Goal: Transaction & Acquisition: Purchase product/service

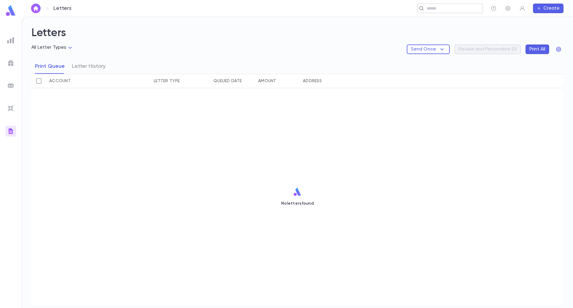
click at [440, 6] on input "text" at bounding box center [448, 9] width 46 height 6
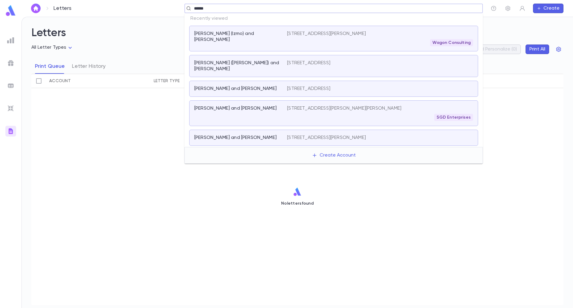
type input "*******"
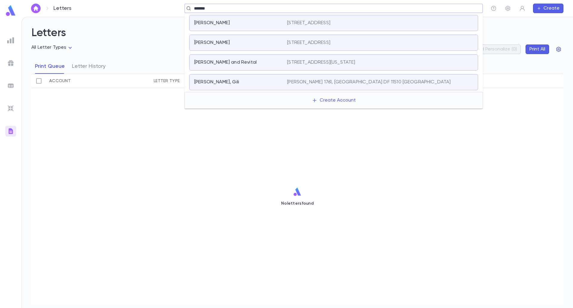
click at [426, 40] on div "[STREET_ADDRESS]" at bounding box center [380, 43] width 186 height 6
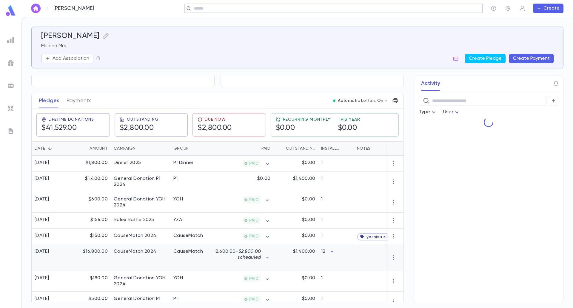
scroll to position [60, 0]
click at [77, 104] on button "Payments" at bounding box center [79, 100] width 25 height 15
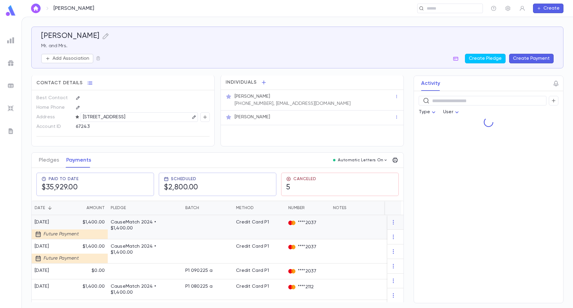
scroll to position [60, 0]
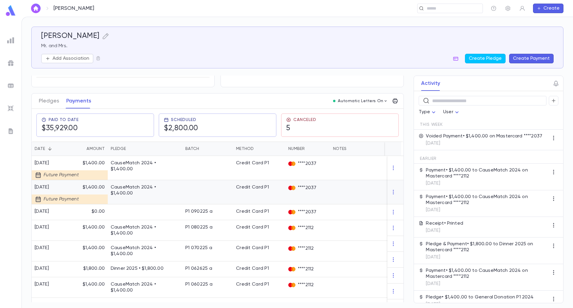
click at [300, 188] on div "****2037" at bounding box center [308, 192] width 45 height 24
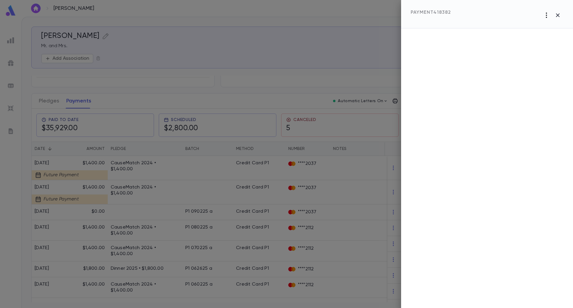
click at [547, 16] on icon "button" at bounding box center [546, 15] width 7 height 7
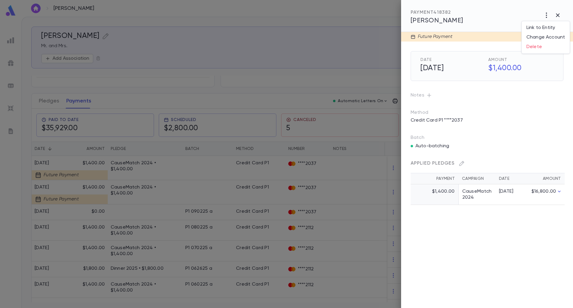
click at [473, 149] on div at bounding box center [286, 154] width 573 height 308
click at [433, 120] on p "Credit Card P1 ****2037" at bounding box center [436, 121] width 59 height 10
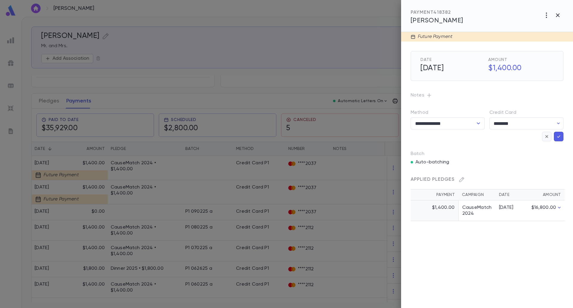
click at [547, 139] on icon "button" at bounding box center [547, 137] width 5 height 6
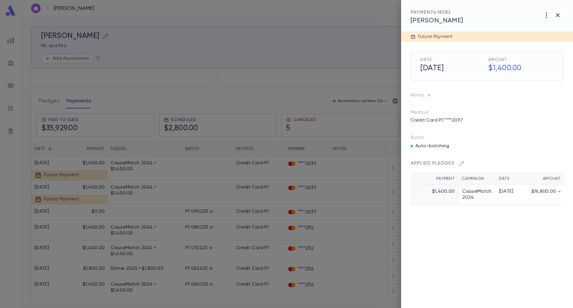
click at [211, 193] on div at bounding box center [286, 154] width 573 height 308
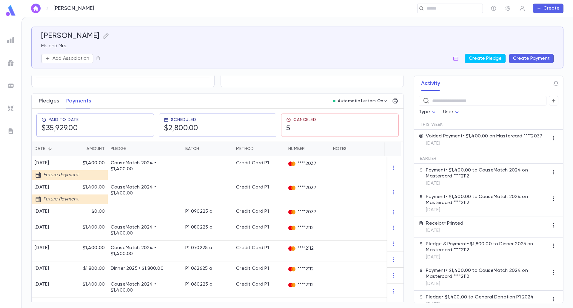
click at [46, 100] on button "Pledges" at bounding box center [49, 100] width 20 height 15
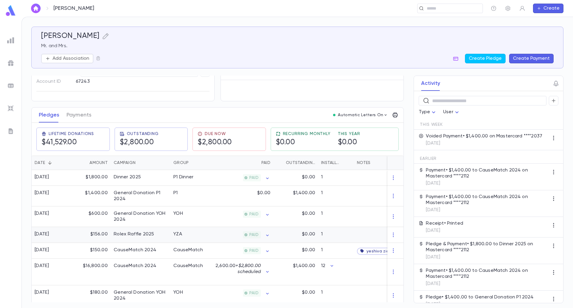
scroll to position [90, 0]
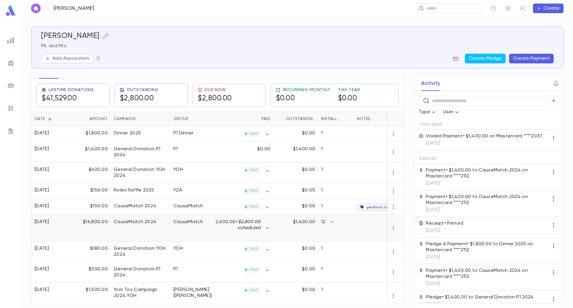
click at [192, 230] on div "CauseMatch" at bounding box center [193, 228] width 45 height 27
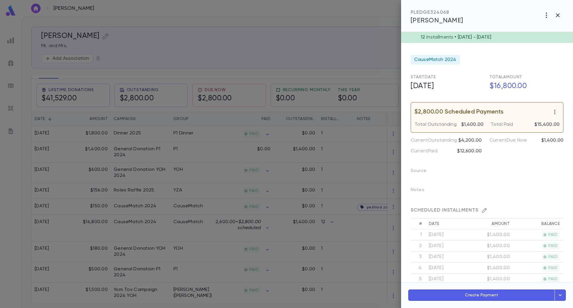
scroll to position [0, 0]
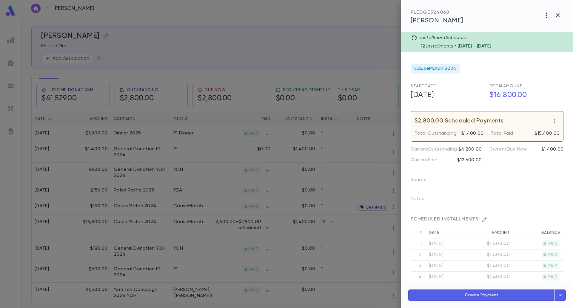
click at [544, 18] on icon "button" at bounding box center [546, 15] width 7 height 7
click at [497, 153] on div at bounding box center [286, 154] width 573 height 308
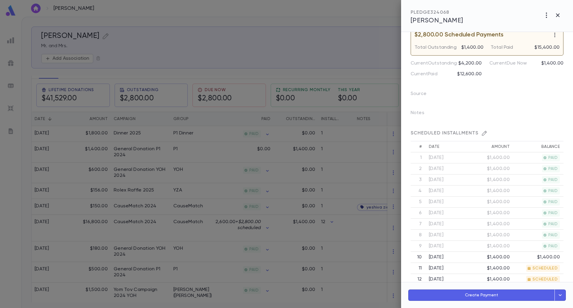
scroll to position [90, 0]
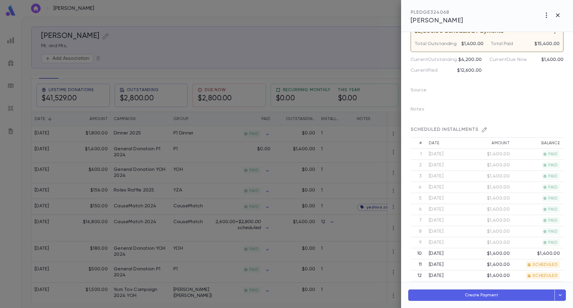
click at [482, 129] on icon "button" at bounding box center [485, 130] width 6 height 6
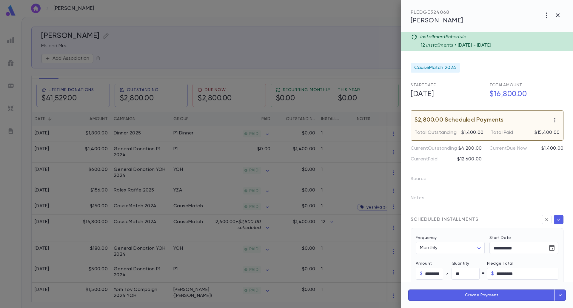
scroll to position [0, 0]
click at [489, 197] on div "Notes" at bounding box center [484, 196] width 160 height 19
click at [547, 17] on icon "button" at bounding box center [546, 15] width 1 height 5
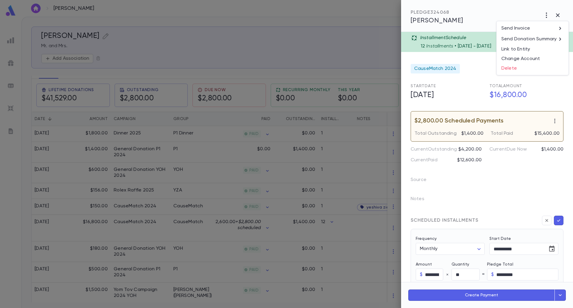
click at [524, 181] on div at bounding box center [286, 154] width 573 height 308
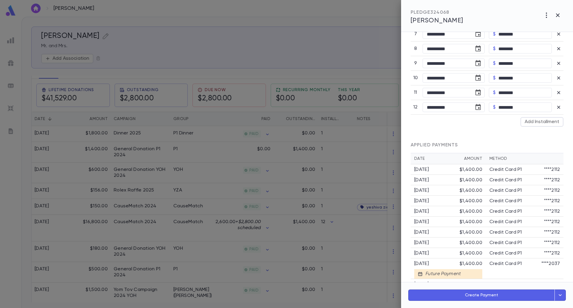
scroll to position [392, 0]
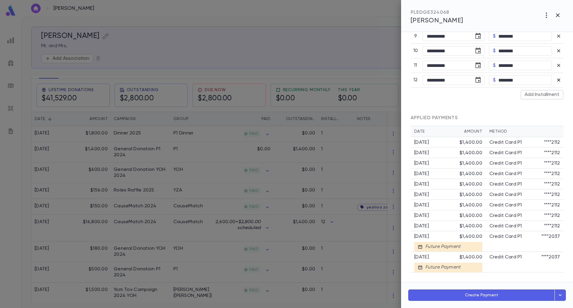
click at [556, 81] on icon "button" at bounding box center [559, 80] width 6 height 6
type input "**"
type input "*********"
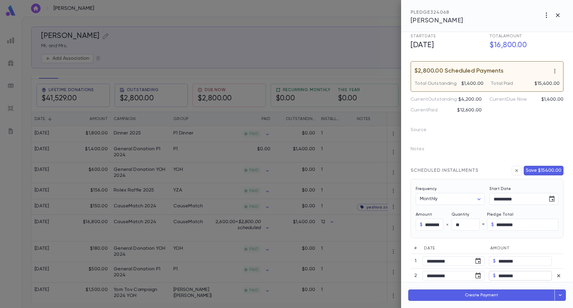
scroll to position [49, 0]
click at [468, 227] on input "**" at bounding box center [466, 226] width 28 height 12
type input "**"
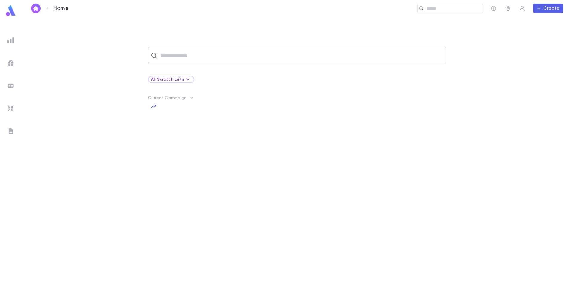
click at [174, 56] on input "text" at bounding box center [302, 55] width 286 height 11
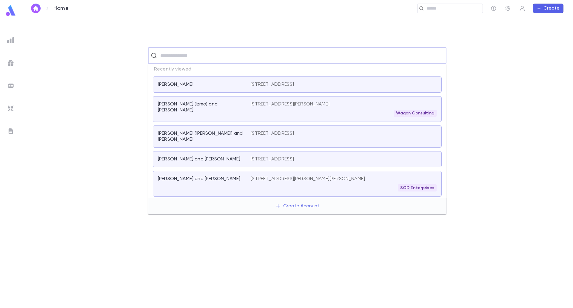
click at [179, 84] on p "[PERSON_NAME]" at bounding box center [176, 85] width 36 height 6
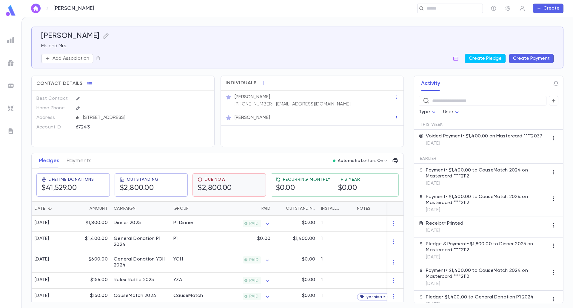
click at [221, 197] on div "Due Now $2,800.00" at bounding box center [229, 184] width 73 height 23
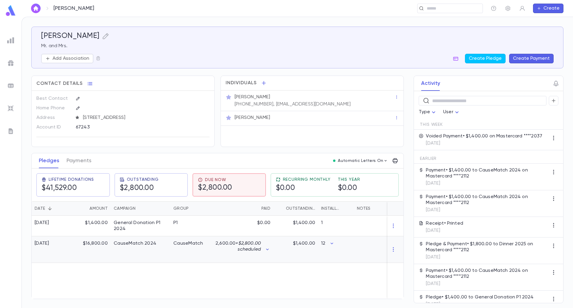
click at [197, 253] on div "CauseMatch" at bounding box center [193, 249] width 45 height 27
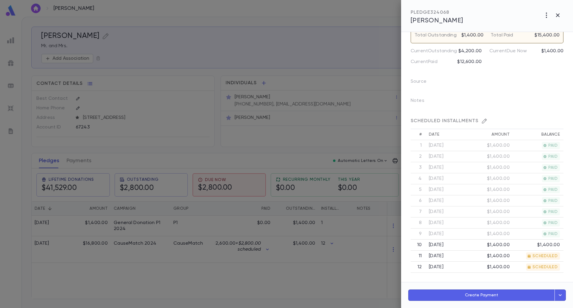
scroll to position [30, 0]
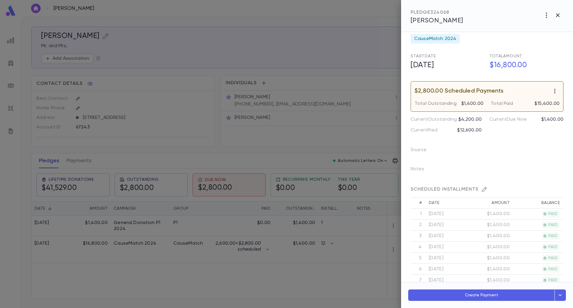
click at [552, 91] on icon "button" at bounding box center [555, 91] width 6 height 6
click at [542, 103] on li "Delete scheduled payments" at bounding box center [534, 103] width 74 height 10
click at [555, 91] on icon "button" at bounding box center [555, 91] width 1 height 4
click at [536, 102] on li "Delete scheduled payments" at bounding box center [534, 103] width 74 height 10
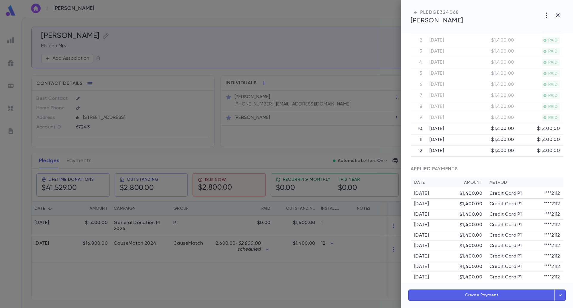
scroll to position [189, 0]
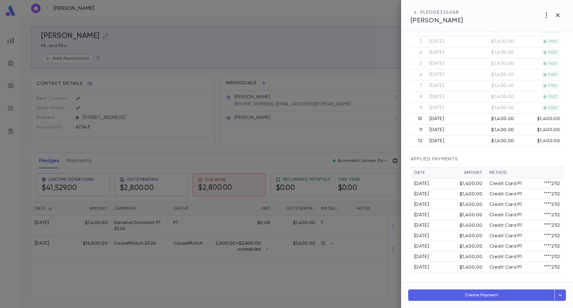
click at [490, 294] on button "Create Payment" at bounding box center [482, 294] width 147 height 11
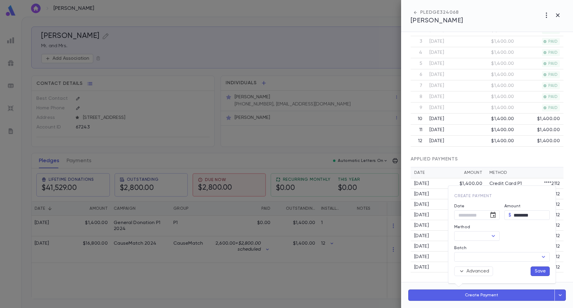
type input "**********"
click at [493, 213] on icon "Choose date, selected date is Sep 5, 2025" at bounding box center [493, 215] width 5 height 6
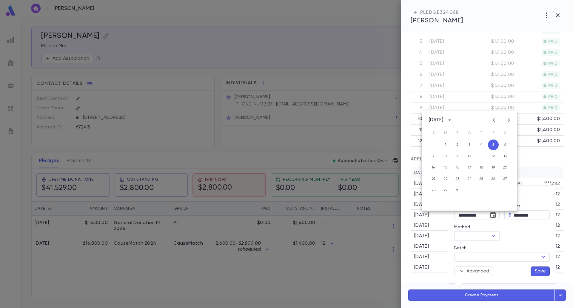
click at [418, 276] on div at bounding box center [286, 154] width 573 height 308
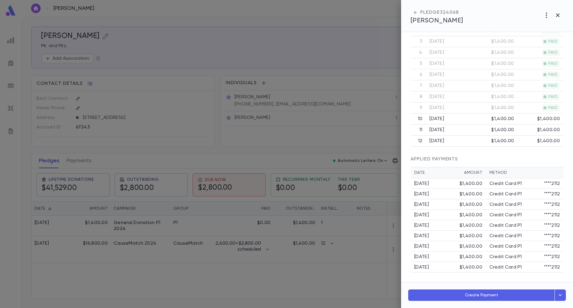
click at [246, 271] on div at bounding box center [286, 154] width 573 height 308
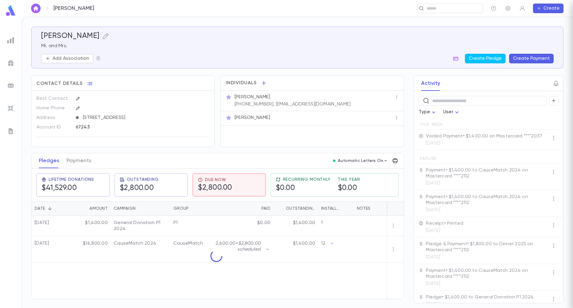
scroll to position [0, 0]
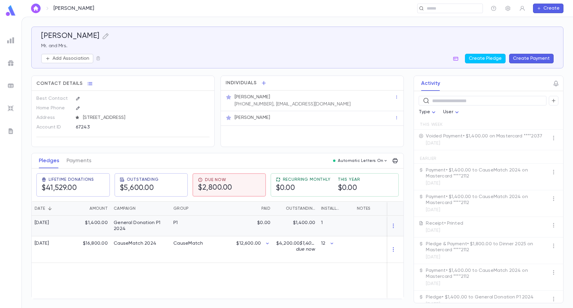
click at [141, 231] on div "General Donation P1 2024" at bounding box center [141, 226] width 54 height 12
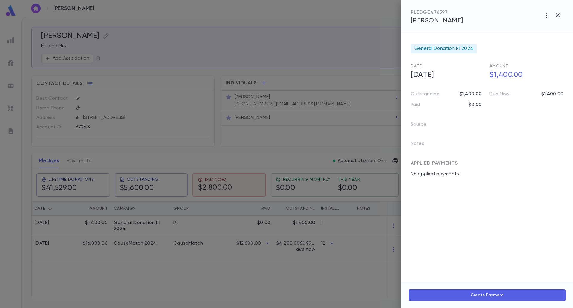
drag, startPoint x: 39, startPoint y: 194, endPoint x: 59, endPoint y: 175, distance: 27.9
click at [40, 194] on div at bounding box center [286, 154] width 573 height 308
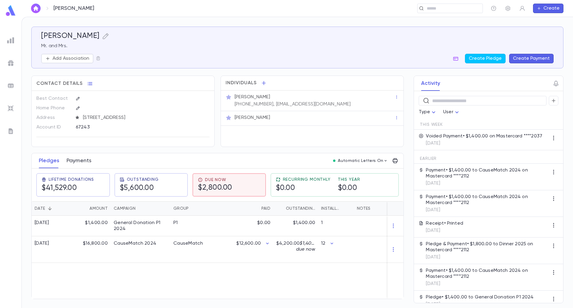
click at [69, 168] on button "Payments" at bounding box center [79, 160] width 25 height 15
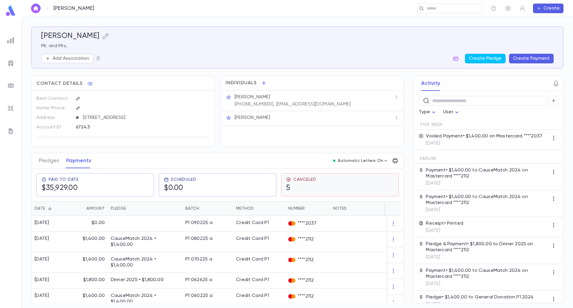
click at [321, 193] on div "Canceled 5" at bounding box center [340, 185] width 108 height 16
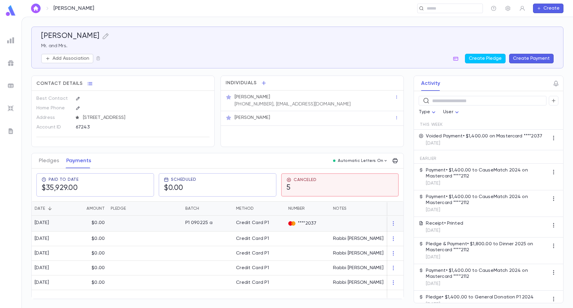
click at [248, 231] on div "Credit Card P1" at bounding box center [259, 224] width 52 height 16
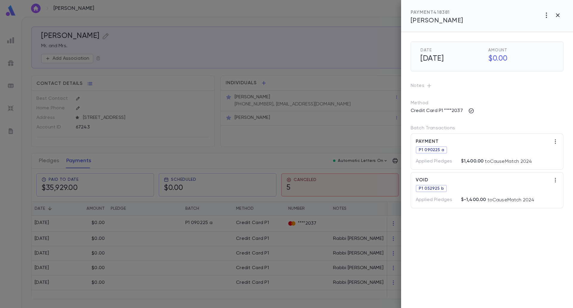
click at [268, 243] on div at bounding box center [286, 154] width 573 height 308
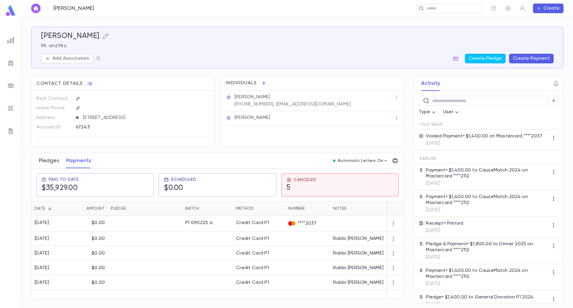
click at [52, 164] on button "Pledges" at bounding box center [49, 160] width 20 height 15
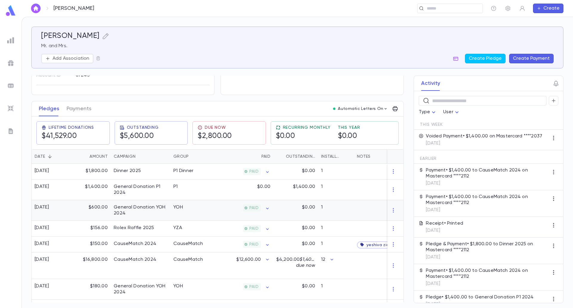
scroll to position [60, 0]
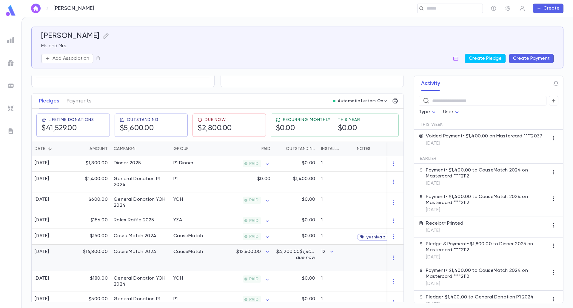
click at [212, 264] on div "CauseMatch" at bounding box center [193, 258] width 45 height 27
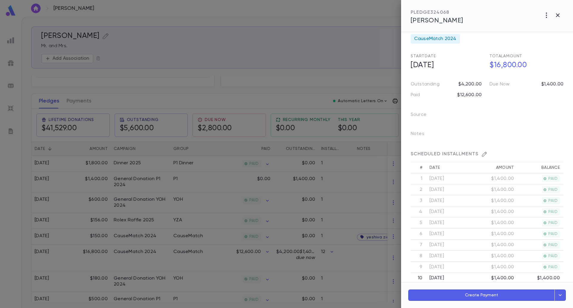
scroll to position [0, 0]
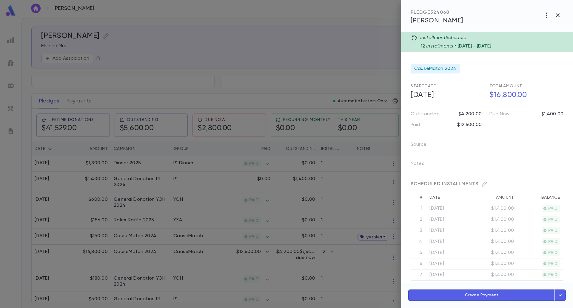
click at [259, 163] on div at bounding box center [286, 154] width 573 height 308
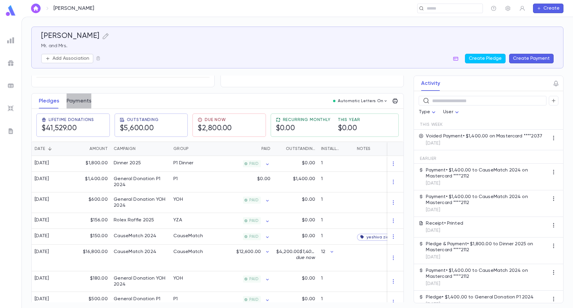
click at [76, 105] on button "Payments" at bounding box center [79, 100] width 25 height 15
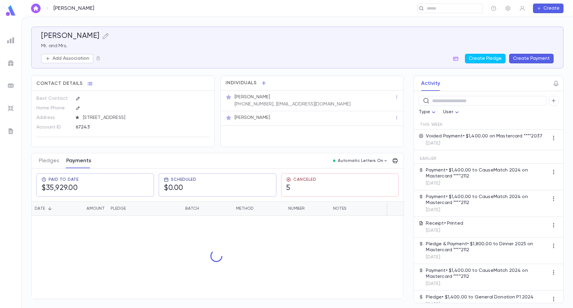
scroll to position [60, 0]
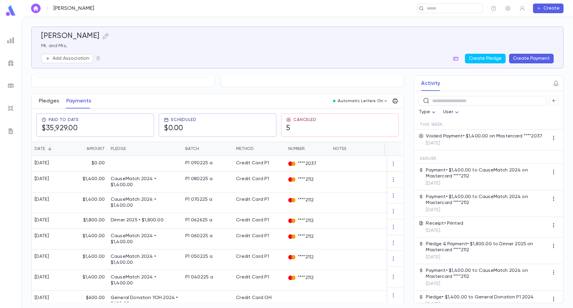
click at [45, 107] on button "Pledges" at bounding box center [49, 100] width 20 height 15
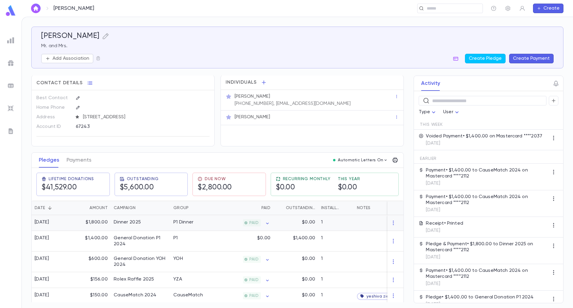
scroll to position [60, 0]
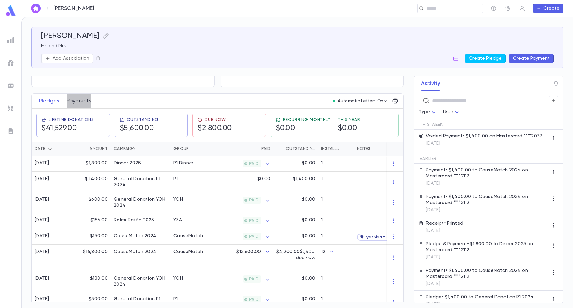
click at [81, 108] on button "Payments" at bounding box center [79, 100] width 25 height 15
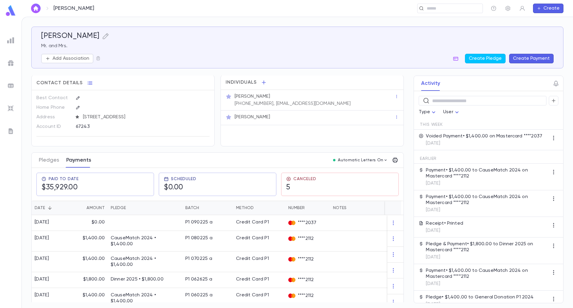
scroll to position [60, 0]
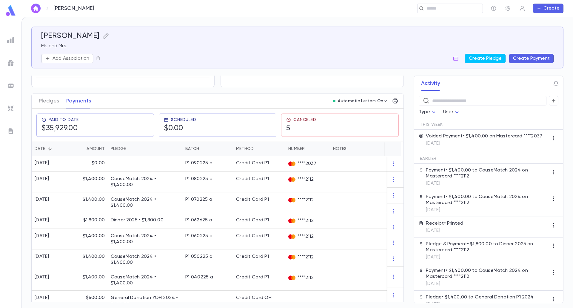
drag, startPoint x: 32, startPoint y: 89, endPoint x: 45, endPoint y: 105, distance: 20.2
click at [32, 87] on div "Best Contact Home Phone Address [STREET_ADDRESS] Account ID 67243" at bounding box center [123, 59] width 183 height 56
click at [57, 108] on button "Pledges" at bounding box center [49, 100] width 20 height 15
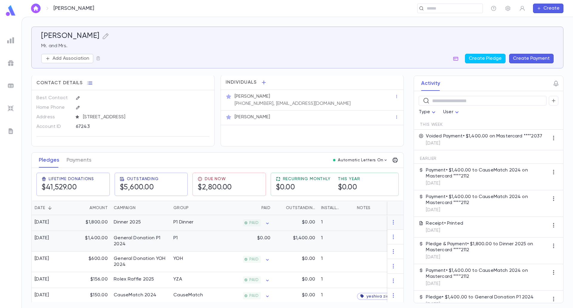
scroll to position [60, 0]
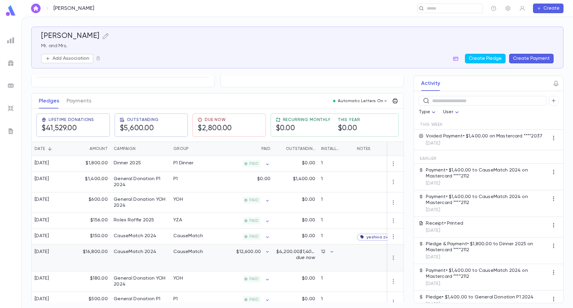
click at [223, 261] on div "$12,600.00" at bounding box center [244, 258] width 58 height 27
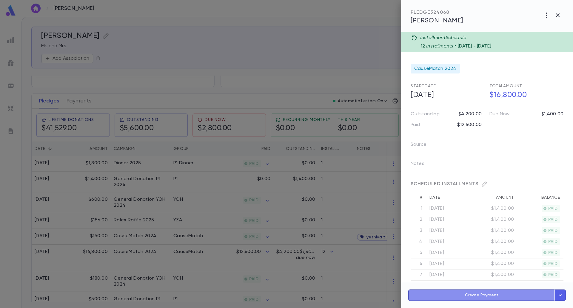
click at [486, 296] on button "Create Payment" at bounding box center [482, 294] width 147 height 11
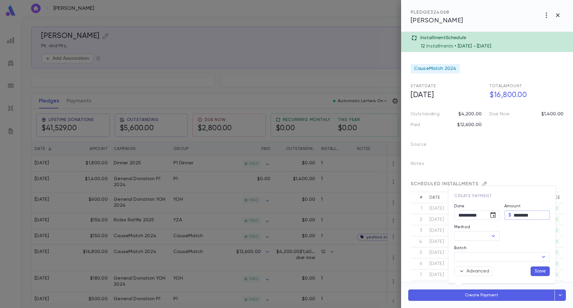
click at [518, 212] on input "********" at bounding box center [532, 215] width 36 height 9
drag, startPoint x: 521, startPoint y: 213, endPoint x: 509, endPoint y: 213, distance: 11.9
click at [510, 213] on div "$ ******** ​" at bounding box center [527, 215] width 45 height 10
click at [493, 237] on icon "Open" at bounding box center [493, 235] width 7 height 7
type input "********"
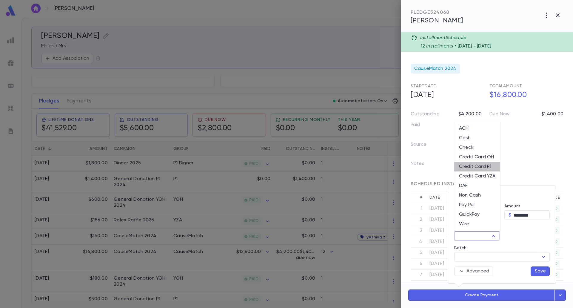
click at [485, 170] on li "Credit Card P1" at bounding box center [478, 167] width 46 height 10
type input "**********"
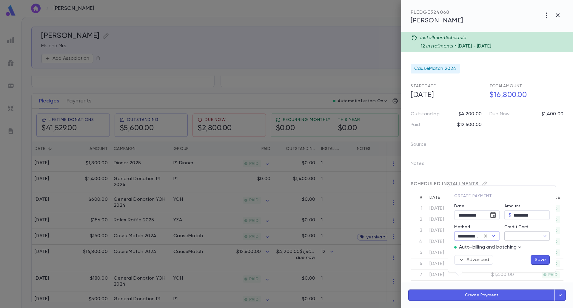
click at [516, 240] on input "Credit Card" at bounding box center [523, 235] width 36 height 9
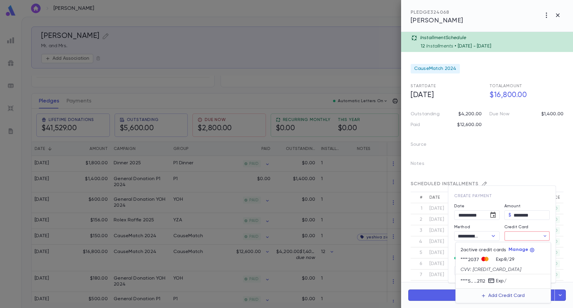
click at [490, 296] on button "Add Credit Card" at bounding box center [503, 296] width 50 height 10
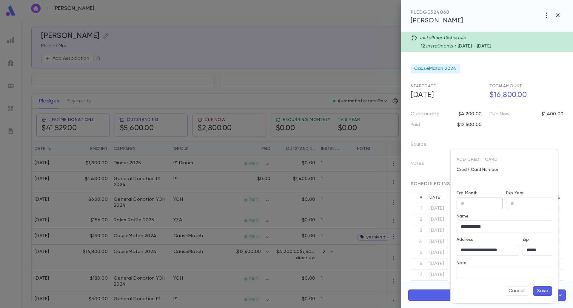
click at [466, 203] on div "Exp Month ​" at bounding box center [478, 197] width 50 height 23
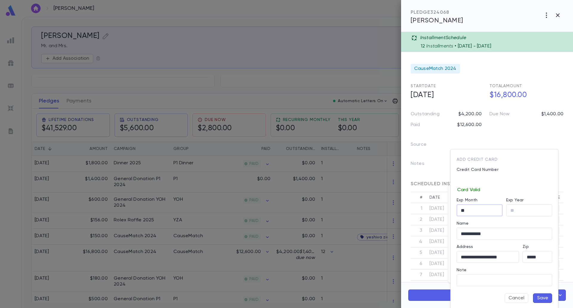
type input "*"
type input "**"
click at [497, 236] on input "**********" at bounding box center [505, 234] width 96 height 12
click at [490, 280] on input "Note" at bounding box center [505, 280] width 96 height 12
type input "**********"
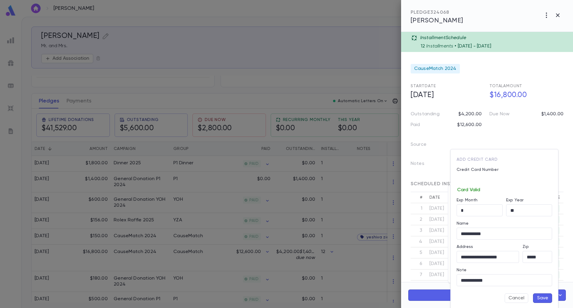
click at [543, 300] on button "Save" at bounding box center [542, 298] width 19 height 10
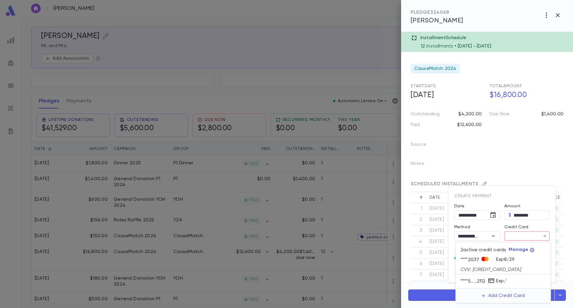
type input "********"
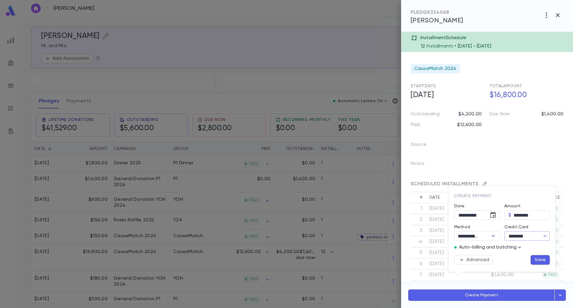
click at [541, 261] on button "Save" at bounding box center [540, 260] width 19 height 10
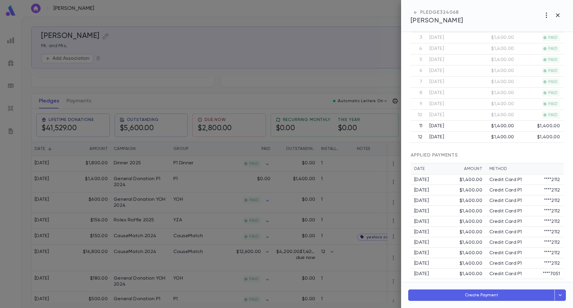
scroll to position [200, 0]
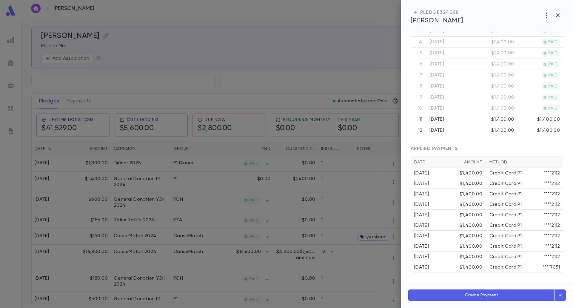
click at [358, 291] on div at bounding box center [286, 154] width 573 height 308
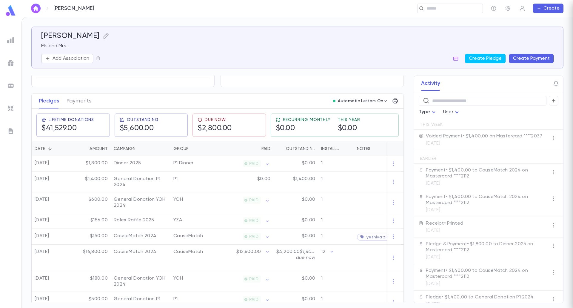
scroll to position [0, 0]
